Goal: Communication & Community: Answer question/provide support

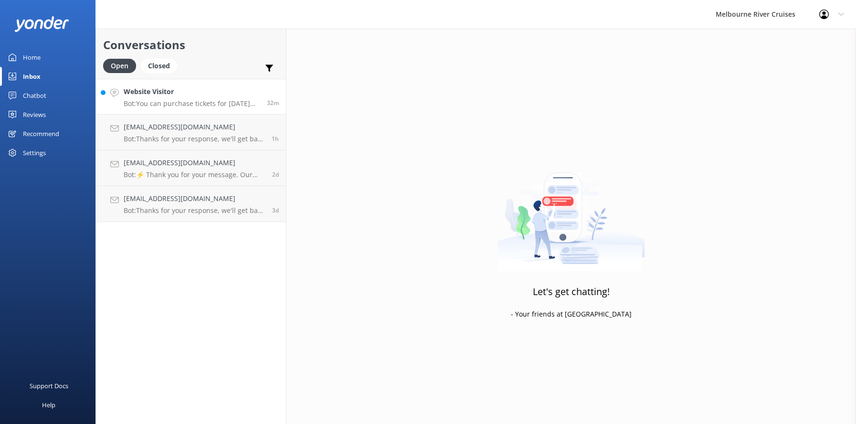
click at [162, 97] on h4 "Website Visitor" at bounding box center [192, 91] width 136 height 11
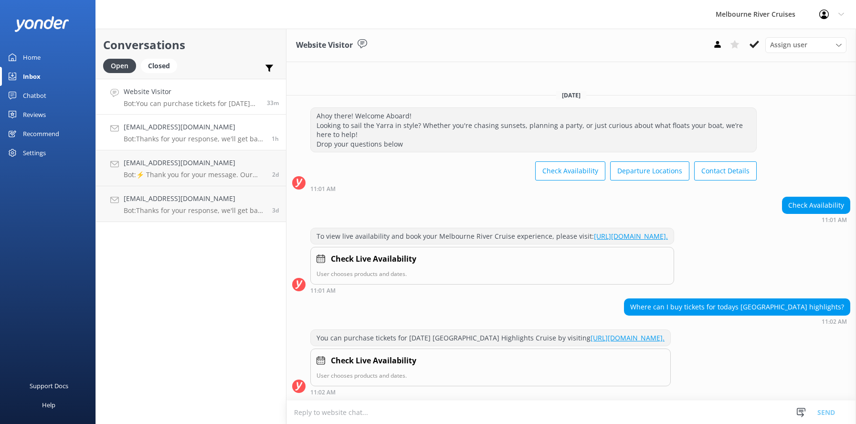
click at [153, 129] on h4 "[EMAIL_ADDRESS][DOMAIN_NAME]" at bounding box center [194, 127] width 141 height 11
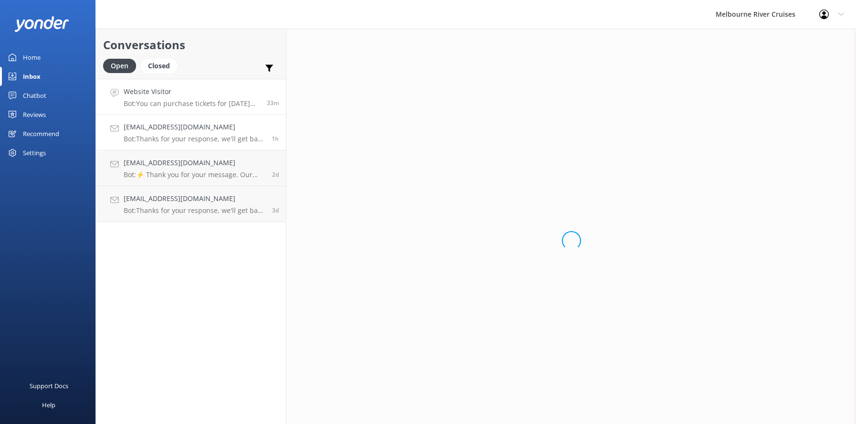
click at [154, 98] on div "Website Visitor Bot: You can purchase tickets for [DATE] [GEOGRAPHIC_DATA] High…" at bounding box center [192, 96] width 136 height 21
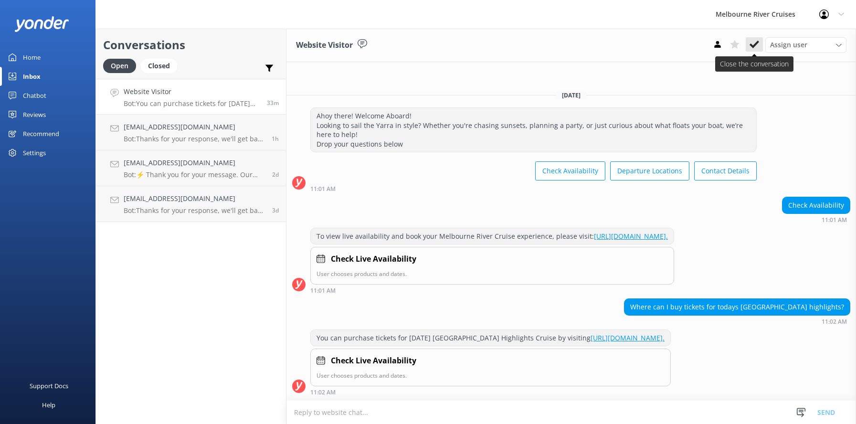
click at [754, 40] on icon at bounding box center [754, 45] width 10 height 10
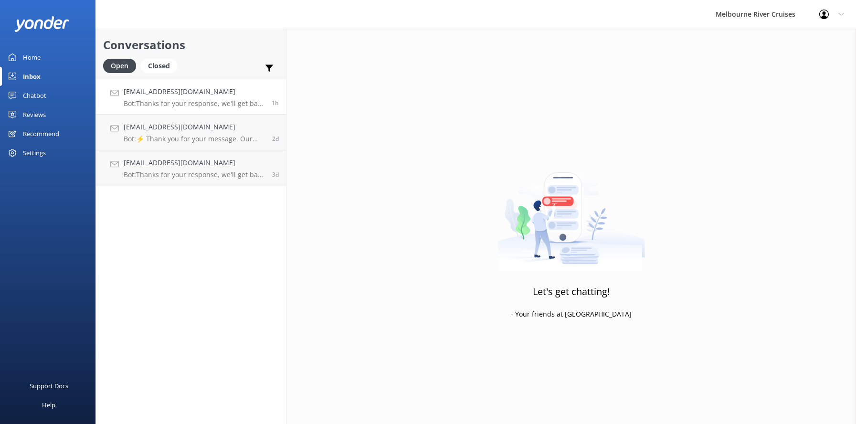
click at [159, 95] on h4 "[EMAIL_ADDRESS][DOMAIN_NAME]" at bounding box center [194, 91] width 141 height 11
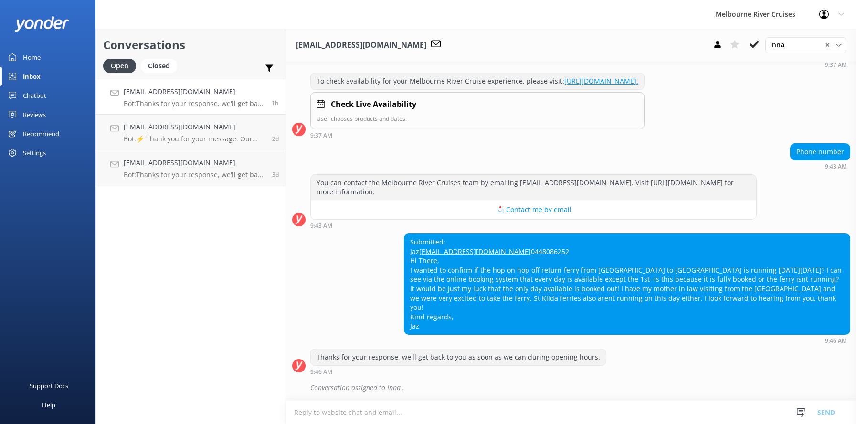
scroll to position [264, 0]
click at [749, 42] on icon at bounding box center [754, 45] width 10 height 10
